Goal: Task Accomplishment & Management: Manage account settings

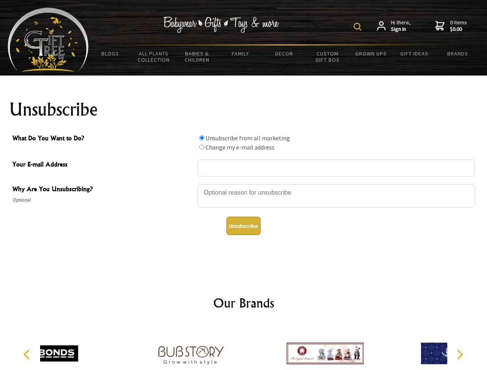
click at [358, 27] on img at bounding box center [357, 27] width 8 height 8
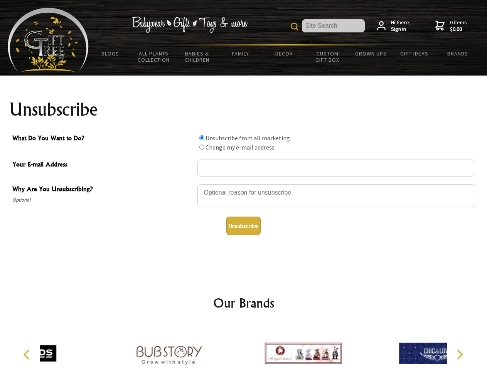
click at [244, 184] on div at bounding box center [335, 196] width 277 height 27
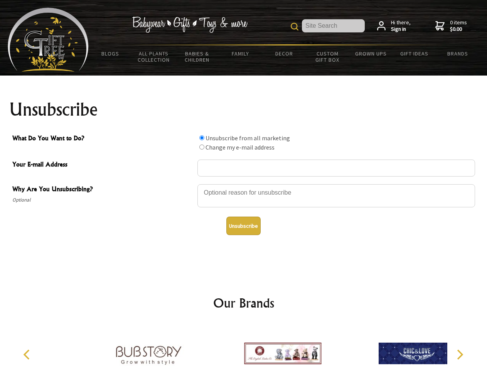
click at [202, 138] on input "What Do You Want to Do?" at bounding box center [201, 137] width 5 height 5
click at [202, 147] on input "What Do You Want to Do?" at bounding box center [201, 147] width 5 height 5
radio input "true"
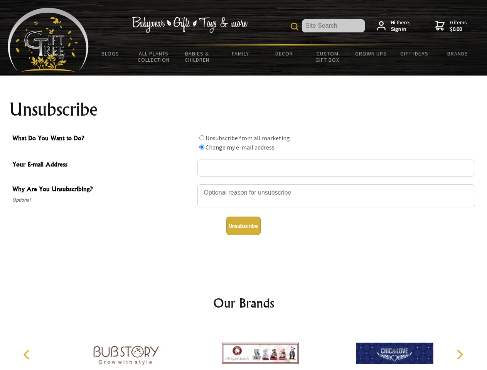
click at [243, 226] on button "Unsubscribe" at bounding box center [243, 226] width 34 height 18
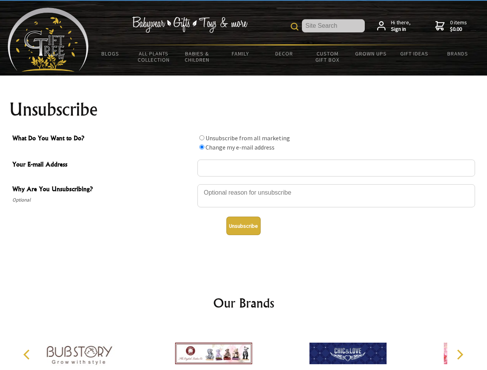
click at [244, 347] on img at bounding box center [213, 354] width 77 height 58
click at [28, 355] on icon "Previous" at bounding box center [27, 355] width 10 height 10
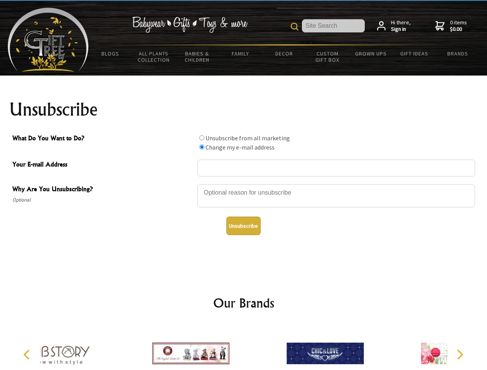
click at [459, 355] on icon "Next" at bounding box center [459, 355] width 10 height 10
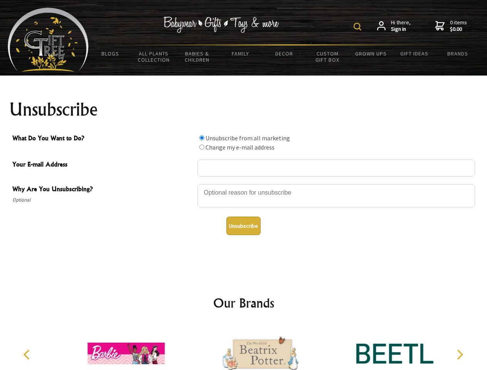
click at [358, 27] on img at bounding box center [357, 27] width 8 height 8
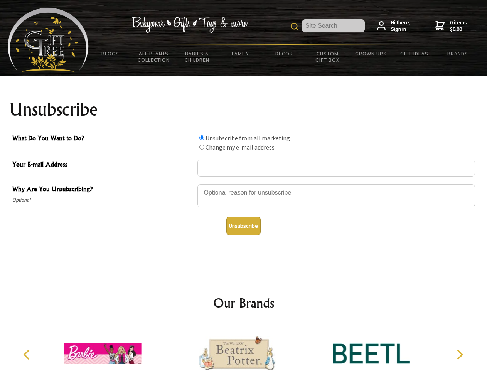
click at [244, 184] on div at bounding box center [335, 196] width 277 height 27
click at [202, 138] on input "What Do You Want to Do?" at bounding box center [201, 137] width 5 height 5
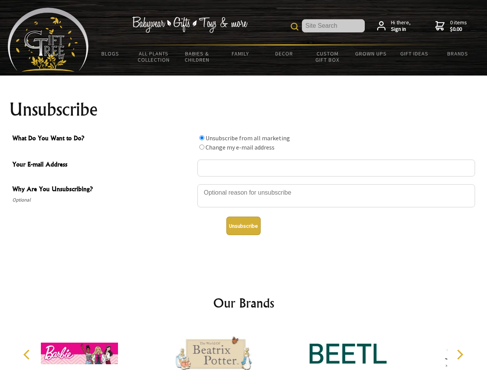
click at [202, 147] on input "What Do You Want to Do?" at bounding box center [201, 147] width 5 height 5
radio input "true"
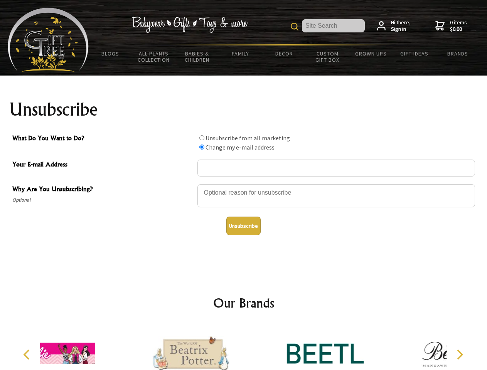
click at [243, 226] on button "Unsubscribe" at bounding box center [243, 226] width 34 height 18
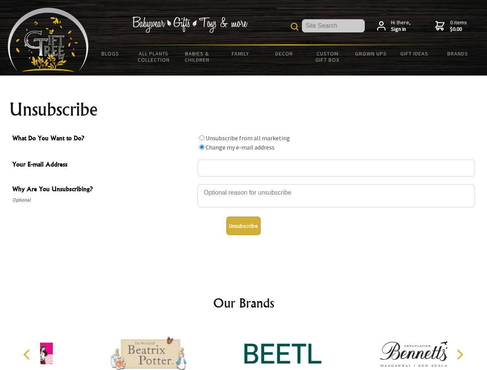
click at [28, 355] on icon "Previous" at bounding box center [27, 355] width 10 height 10
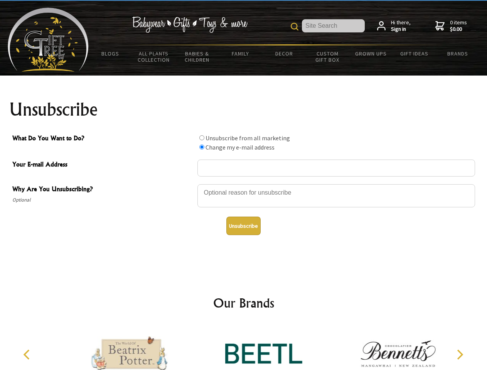
click at [459, 355] on icon "Next" at bounding box center [459, 355] width 10 height 10
